Goal: Navigation & Orientation: Find specific page/section

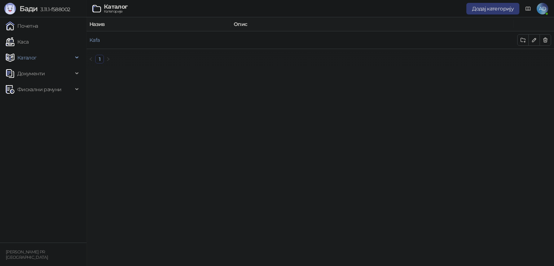
click at [43, 90] on span "Фискални рачуни" at bounding box center [39, 89] width 44 height 14
click at [42, 77] on span "Документи" at bounding box center [30, 73] width 27 height 14
click at [38, 61] on span "Каталог" at bounding box center [39, 58] width 67 height 14
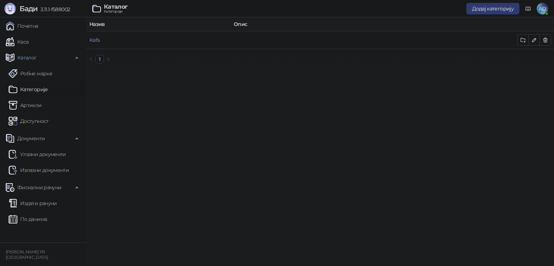
click at [40, 92] on link "Категорије" at bounding box center [28, 89] width 39 height 14
